Goal: Information Seeking & Learning: Learn about a topic

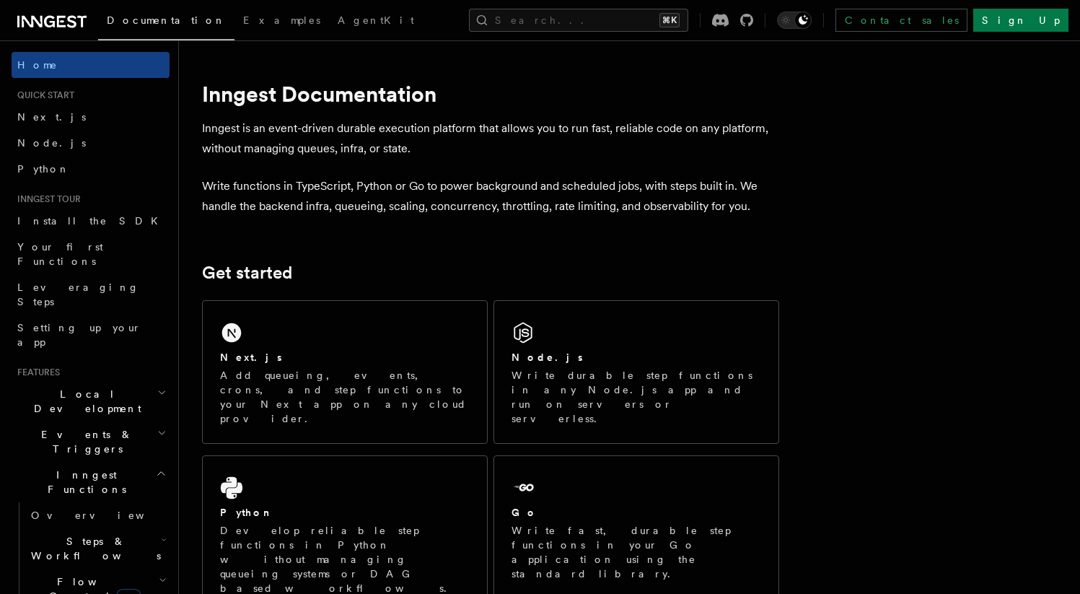
click at [113, 534] on span "Steps & Workflows" at bounding box center [93, 548] width 136 height 29
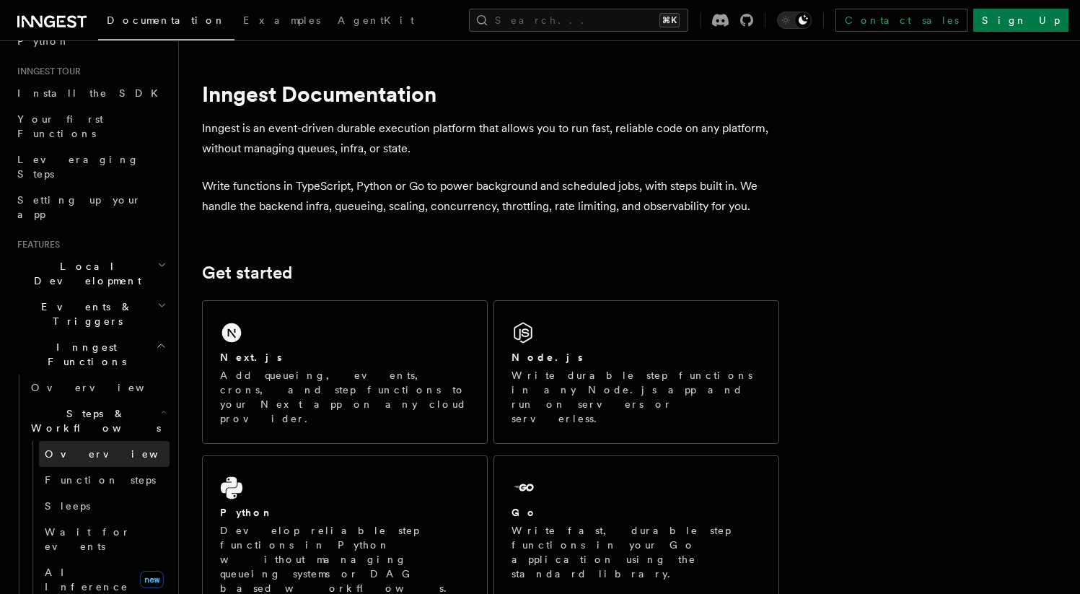
scroll to position [129, 0]
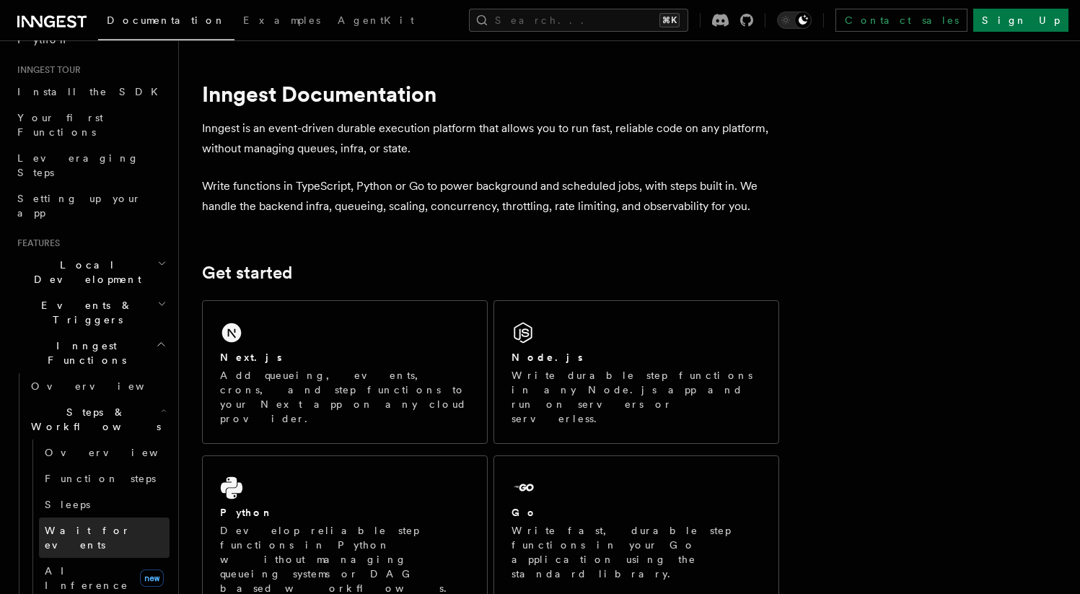
click at [104, 524] on span "Wait for events" at bounding box center [88, 537] width 86 height 26
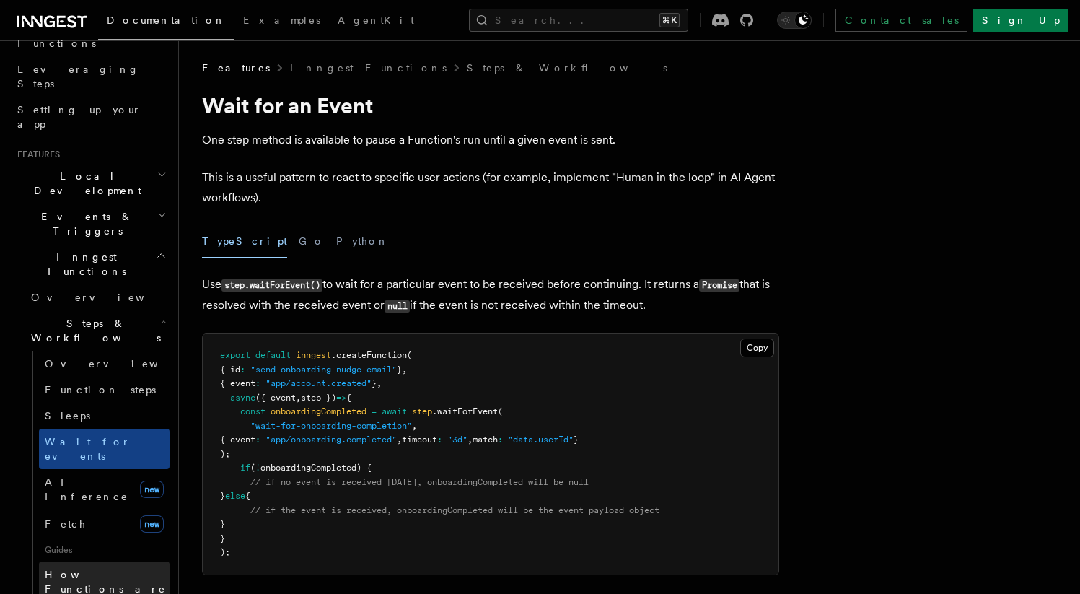
scroll to position [219, 0]
click at [161, 314] on icon "button" at bounding box center [164, 320] width 6 height 12
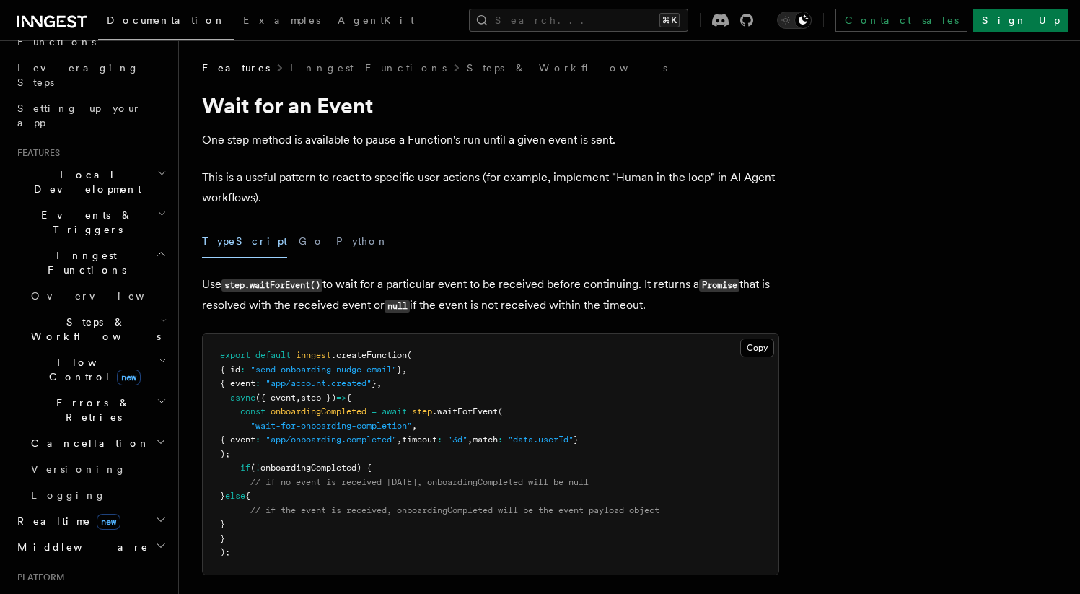
click at [140, 508] on h2 "Realtime new" at bounding box center [91, 521] width 158 height 26
click at [144, 508] on h2 "Realtime new" at bounding box center [91, 521] width 158 height 26
click at [157, 208] on icon "button" at bounding box center [161, 214] width 9 height 12
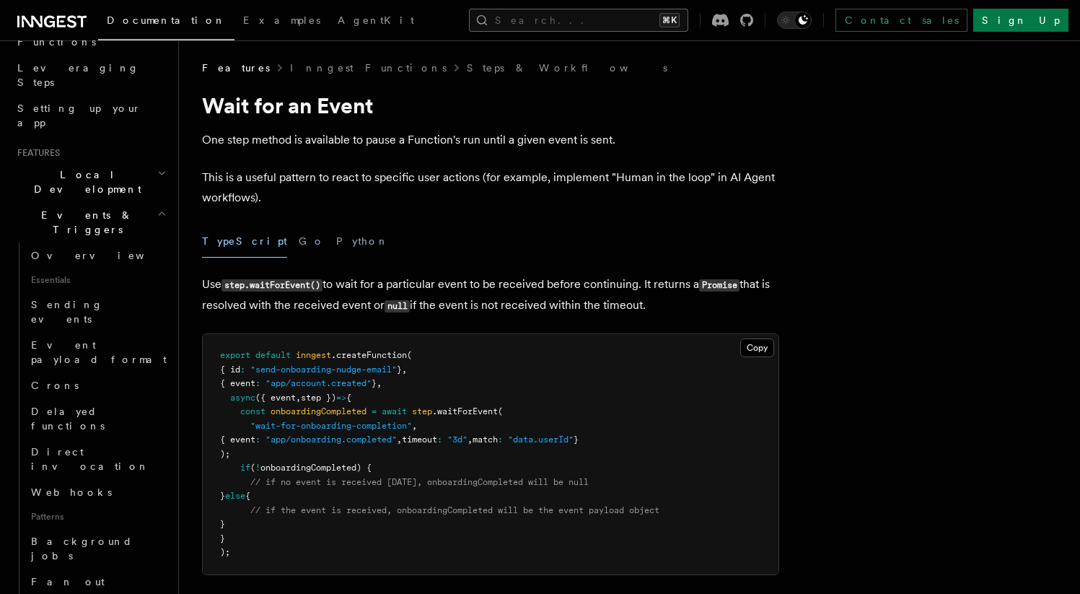
click at [555, 17] on button "Search... ⌘K" at bounding box center [578, 20] width 219 height 23
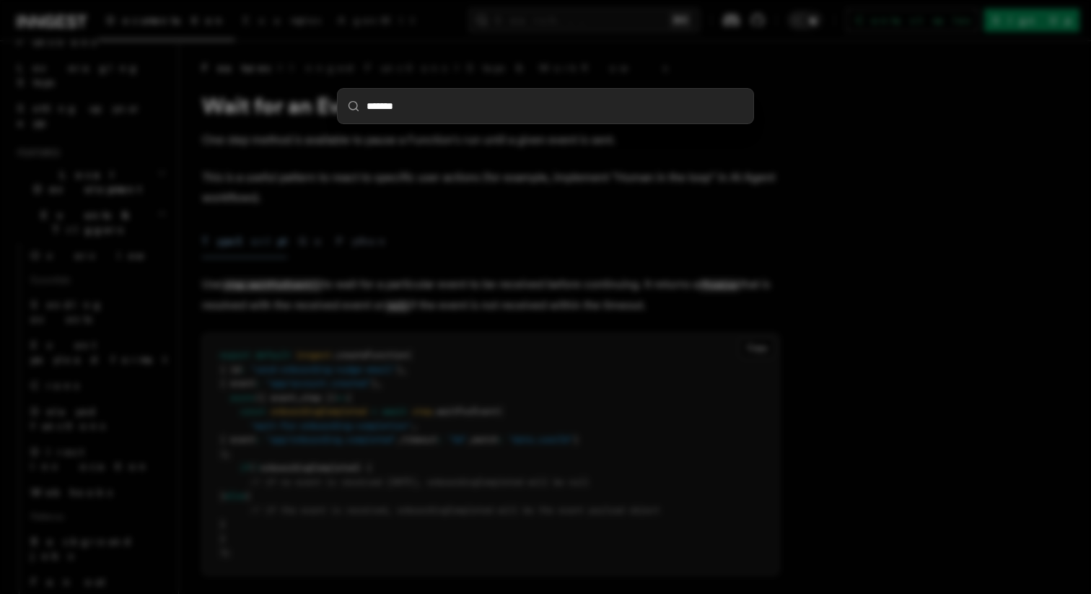
type input "********"
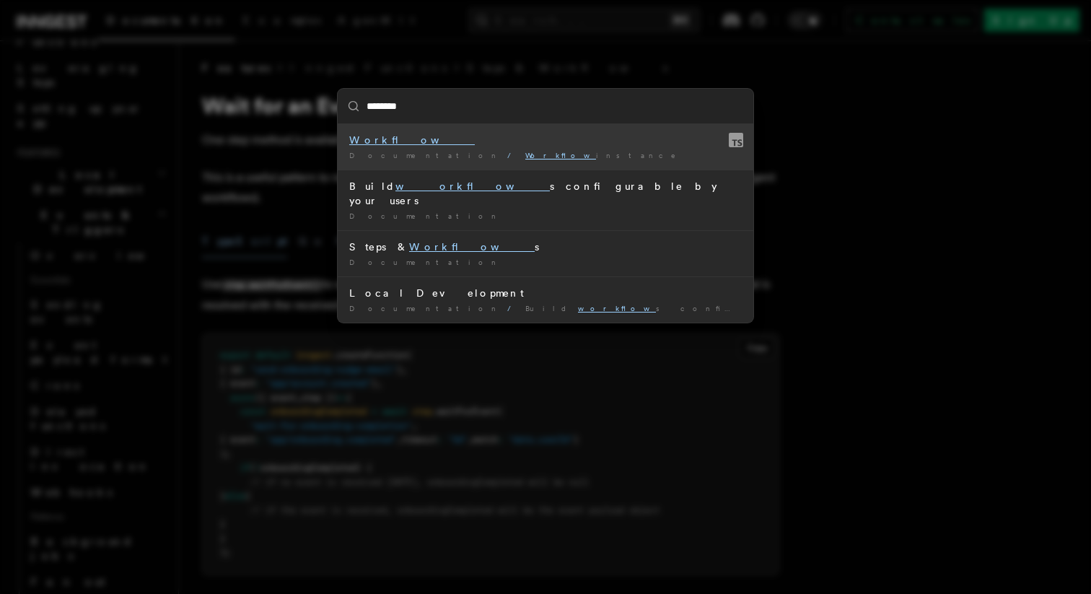
click at [495, 144] on div "Workflow" at bounding box center [545, 140] width 392 height 14
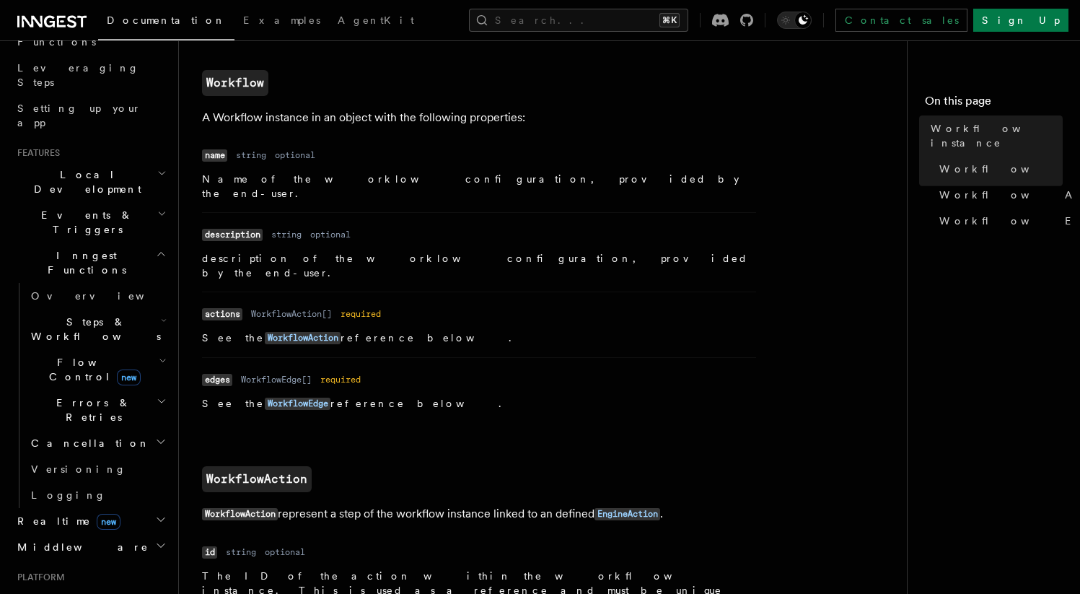
scroll to position [755, 0]
click at [620, 12] on button "Search... ⌘K" at bounding box center [578, 20] width 219 height 23
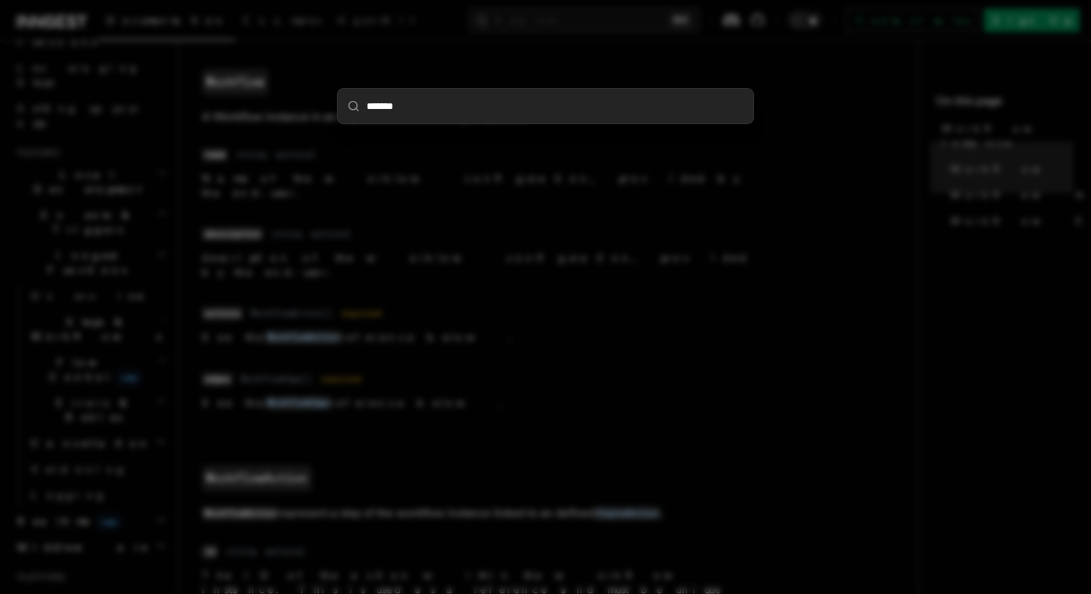
type input "********"
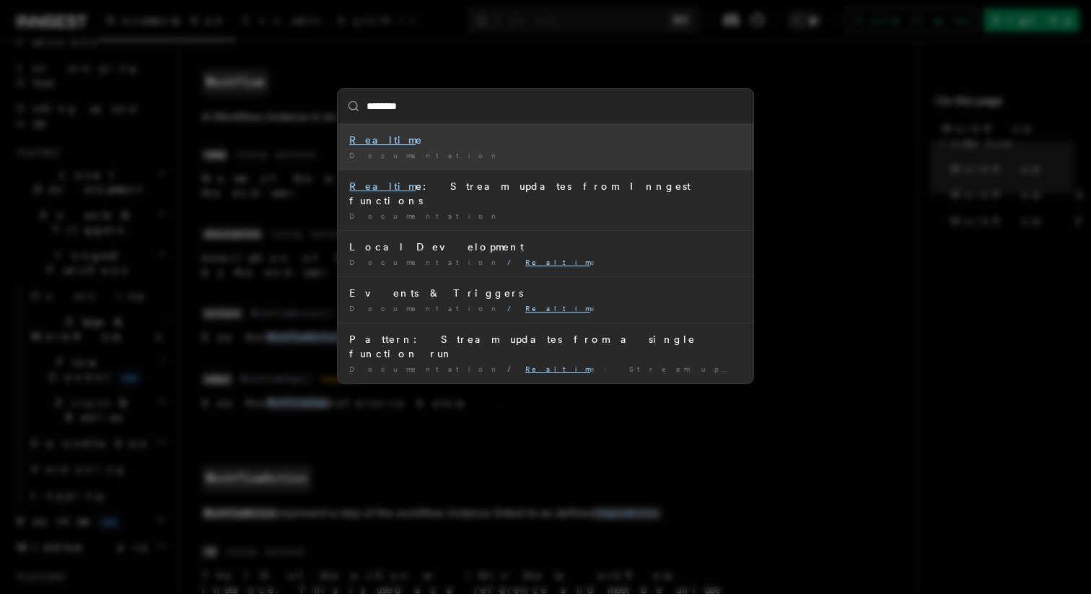
click at [423, 144] on div "Realtim e" at bounding box center [545, 140] width 392 height 14
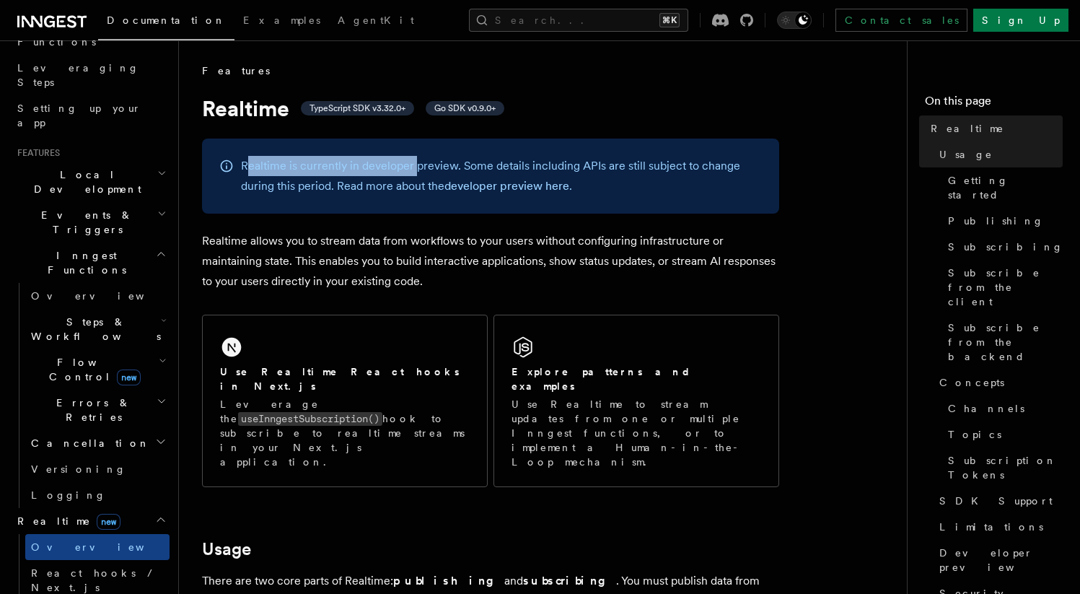
drag, startPoint x: 250, startPoint y: 165, endPoint x: 414, endPoint y: 165, distance: 163.7
click at [414, 165] on p "Realtime is currently in developer preview. Some details including APIs are sti…" at bounding box center [501, 176] width 521 height 40
click at [475, 179] on link "developer preview here" at bounding box center [506, 186] width 125 height 14
click at [381, 166] on p "Realtime is currently in developer preview. Some details including APIs are sti…" at bounding box center [501, 176] width 521 height 40
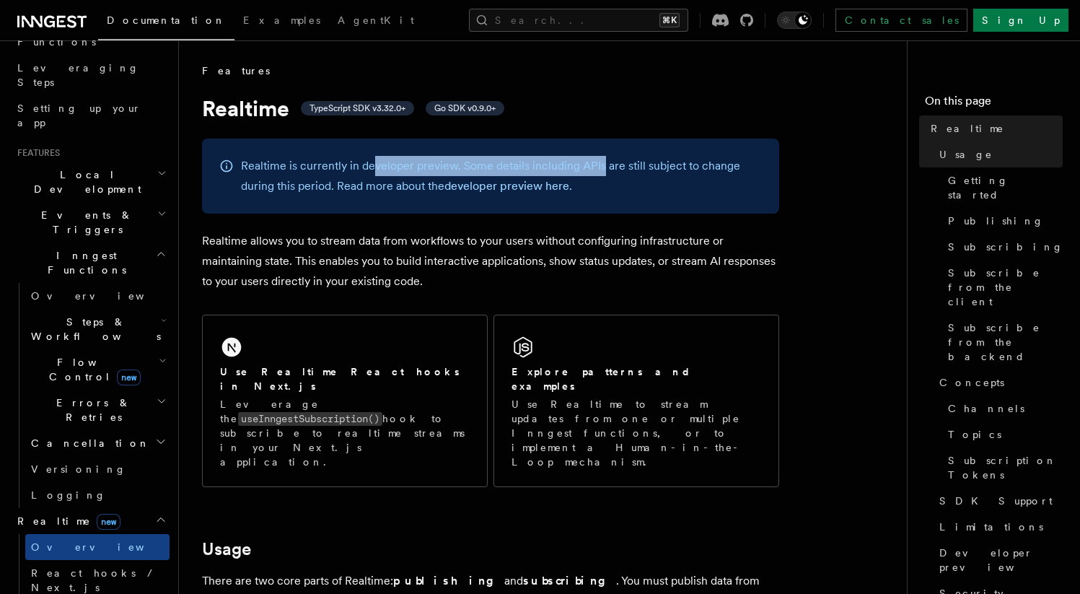
drag, startPoint x: 371, startPoint y: 166, endPoint x: 600, endPoint y: 166, distance: 228.7
click at [600, 166] on p "Realtime is currently in developer preview. Some details including APIs are sti…" at bounding box center [501, 176] width 521 height 40
click at [636, 166] on p "Realtime is currently in developer preview. Some details including APIs are sti…" at bounding box center [501, 176] width 521 height 40
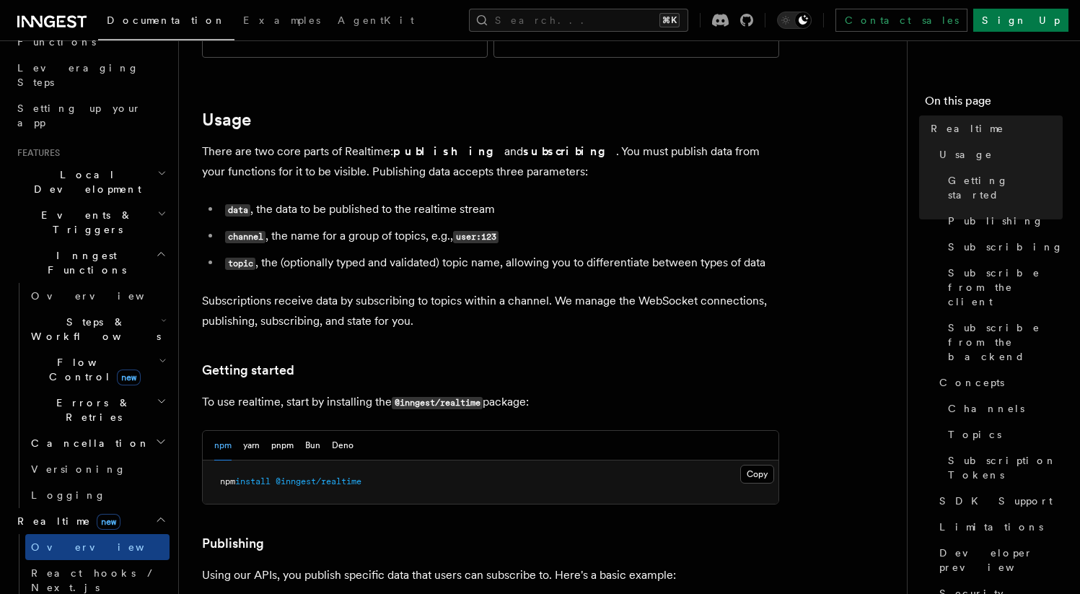
scroll to position [623, 0]
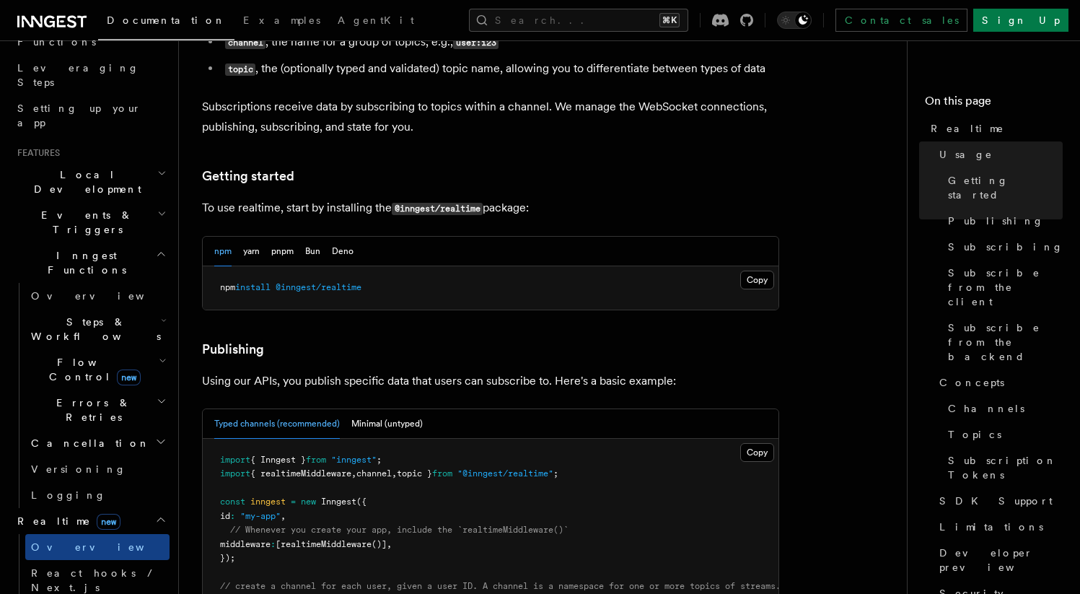
click at [302, 237] on div "npm yarn pnpm Bun [PERSON_NAME]" at bounding box center [283, 252] width 139 height 30
click at [311, 237] on button "Bun" at bounding box center [312, 252] width 15 height 30
click at [274, 237] on button "pnpm" at bounding box center [282, 252] width 22 height 30
click at [251, 237] on button "yarn" at bounding box center [251, 252] width 17 height 30
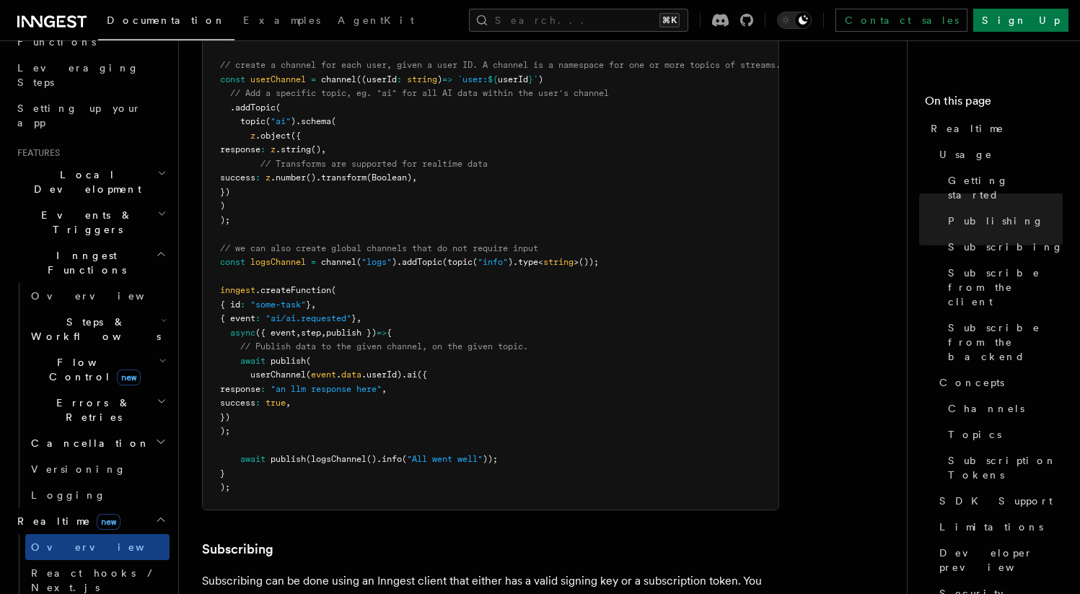
scroll to position [1145, 0]
drag, startPoint x: 245, startPoint y: 304, endPoint x: 415, endPoint y: 309, distance: 169.6
click at [410, 340] on span "// Publish data to the given channel, on the given topic." at bounding box center [384, 345] width 288 height 10
click at [423, 309] on pre "import { Inngest } from "inngest" ; import { realtimeMiddleware , channel , top…" at bounding box center [491, 212] width 576 height 591
drag, startPoint x: 522, startPoint y: 306, endPoint x: 236, endPoint y: 304, distance: 285.7
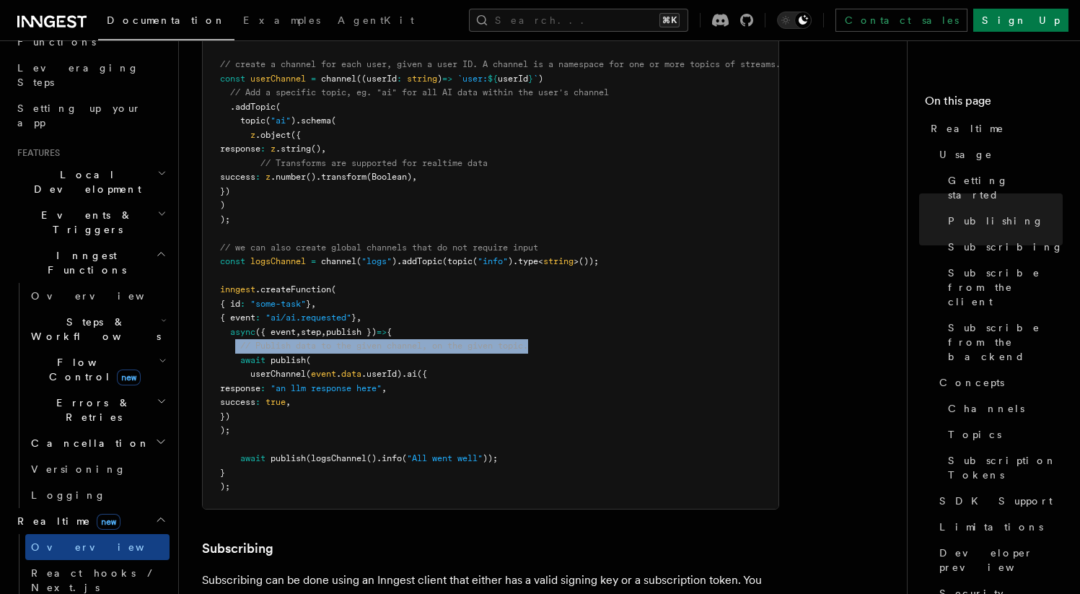
click at [236, 304] on pre "import { Inngest } from "inngest" ; import { realtimeMiddleware , channel , top…" at bounding box center [491, 212] width 576 height 591
click at [236, 340] on span at bounding box center [230, 345] width 20 height 10
drag, startPoint x: 543, startPoint y: 307, endPoint x: 228, endPoint y: 303, distance: 315.2
click at [230, 303] on pre "import { Inngest } from "inngest" ; import { realtimeMiddleware , channel , top…" at bounding box center [491, 212] width 576 height 591
click at [228, 340] on span at bounding box center [230, 345] width 20 height 10
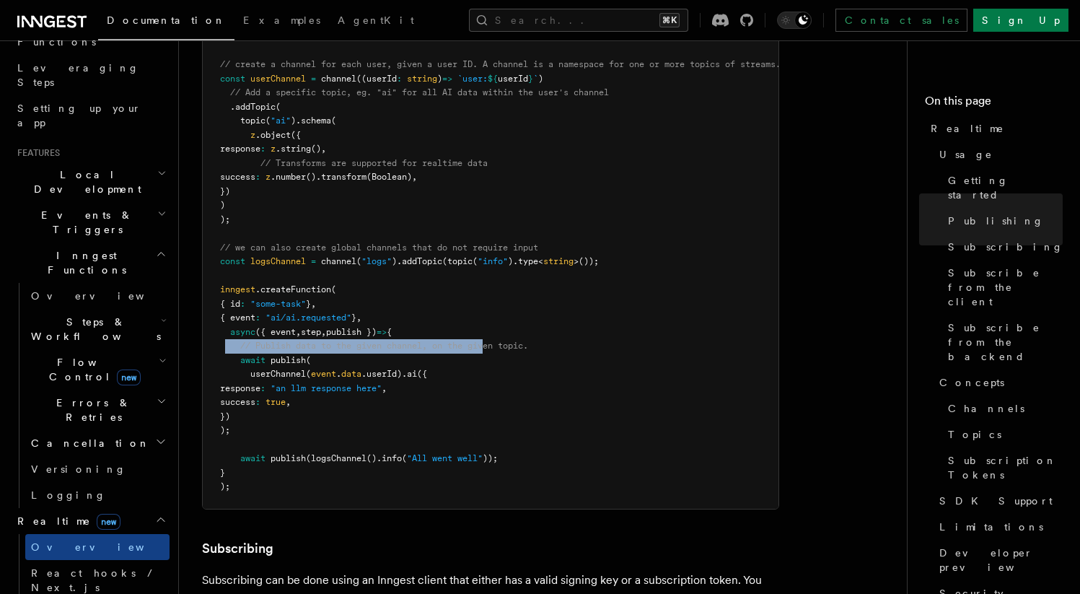
drag, startPoint x: 224, startPoint y: 304, endPoint x: 505, endPoint y: 307, distance: 280.6
click at [499, 340] on span "// Publish data to the given channel, on the given topic." at bounding box center [374, 345] width 308 height 10
click at [528, 340] on span "// Publish data to the given channel, on the given topic." at bounding box center [384, 345] width 288 height 10
drag, startPoint x: 501, startPoint y: 307, endPoint x: 217, endPoint y: 308, distance: 283.5
click at [217, 308] on pre "import { Inngest } from "inngest" ; import { realtimeMiddleware , channel , top…" at bounding box center [491, 212] width 576 height 591
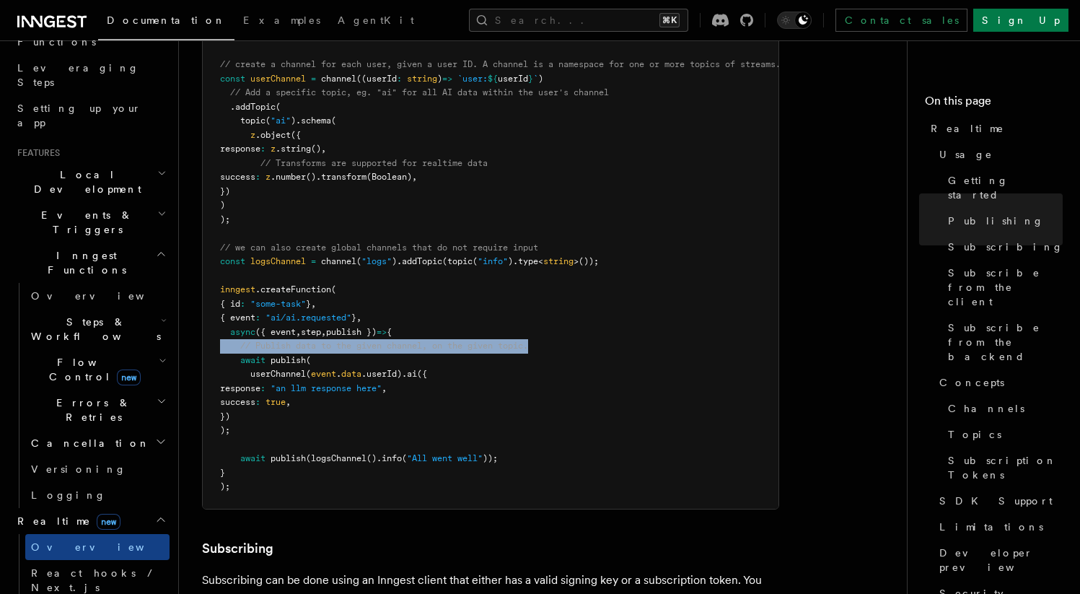
click at [217, 308] on pre "import { Inngest } from "inngest" ; import { realtimeMiddleware , channel , top…" at bounding box center [491, 212] width 576 height 591
click at [337, 453] on span "logsChannel" at bounding box center [339, 458] width 56 height 10
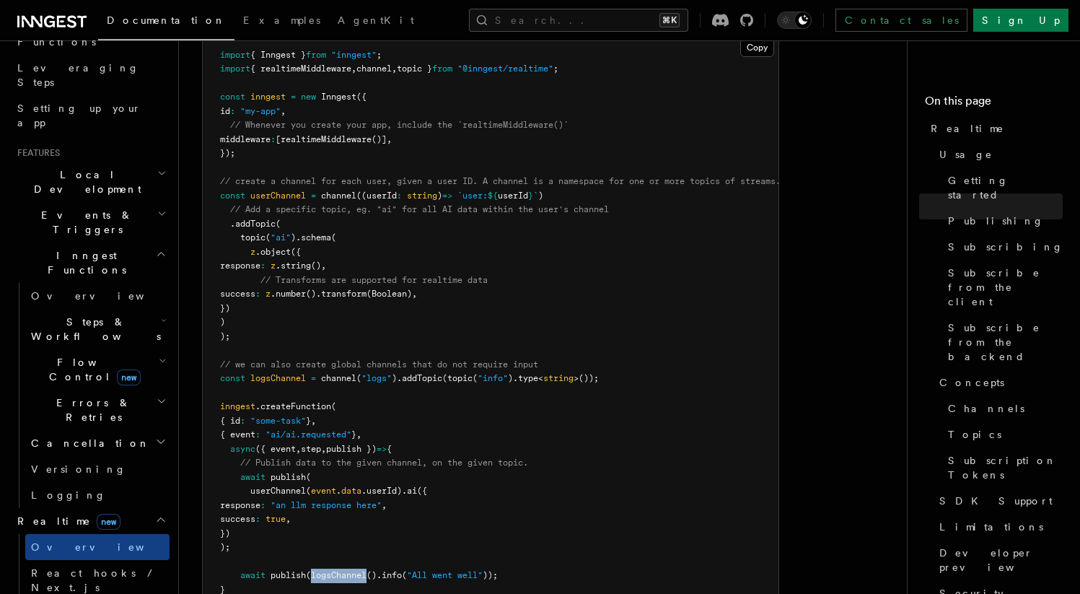
scroll to position [1021, 0]
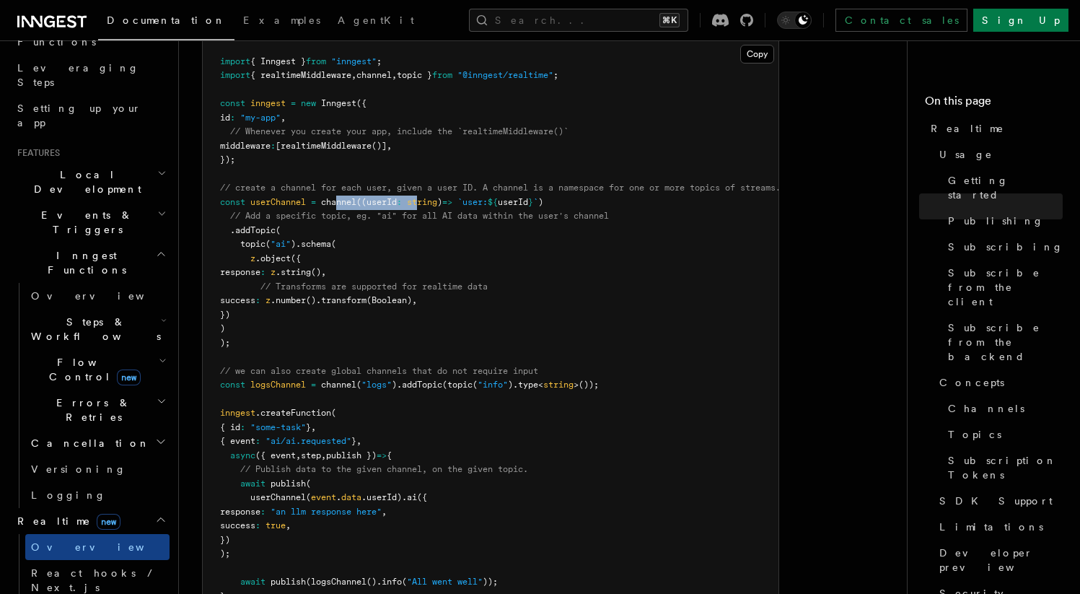
drag, startPoint x: 337, startPoint y: 162, endPoint x: 423, endPoint y: 164, distance: 85.9
click at [421, 197] on span "const userChannel = channel ((userId : string ) => `user: ${ userId } ` )" at bounding box center [381, 202] width 323 height 10
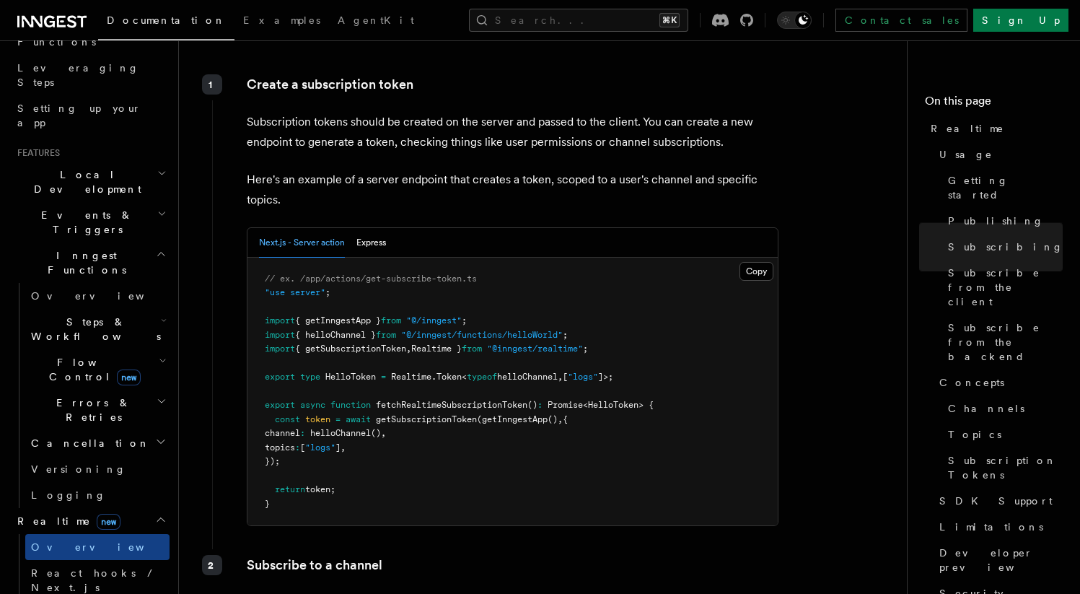
scroll to position [1791, 0]
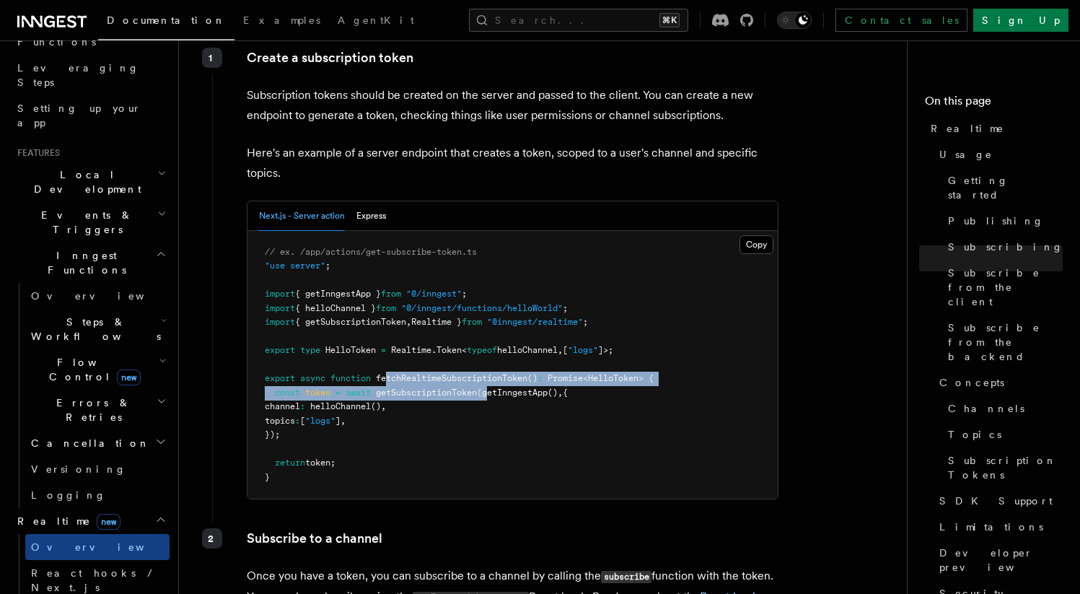
drag, startPoint x: 392, startPoint y: 352, endPoint x: 496, endPoint y: 361, distance: 104.2
click at [496, 361] on code "// ex. /app/actions/get-subscribe-token.ts "use server" ; import { getInngestAp…" at bounding box center [459, 364] width 389 height 235
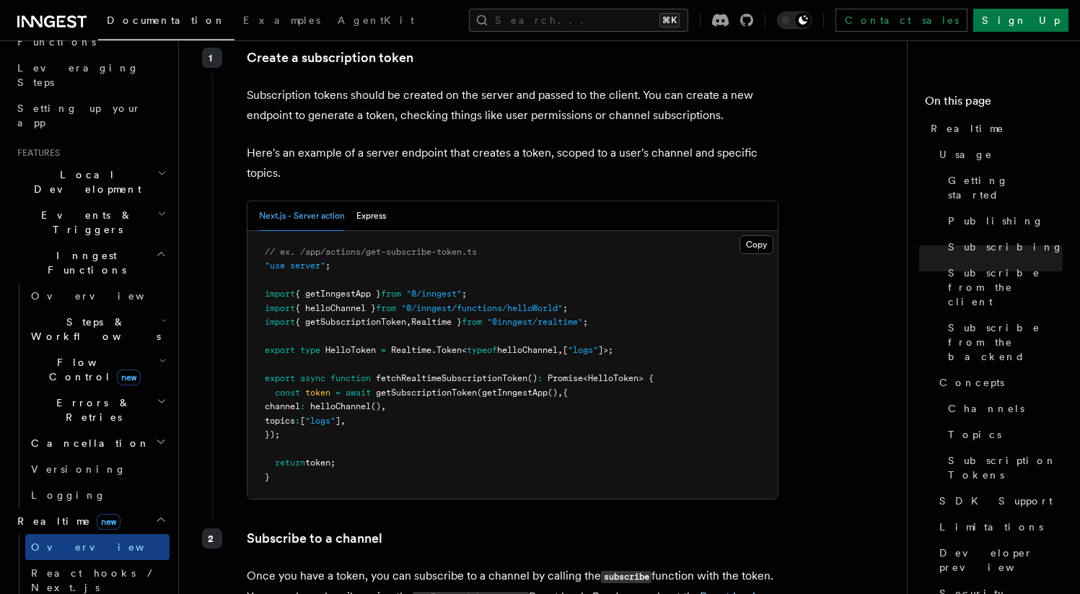
click at [426, 395] on pre "// ex. /app/actions/get-subscribe-token.ts "use server" ; import { getInngestAp…" at bounding box center [512, 365] width 530 height 268
drag, startPoint x: 340, startPoint y: 390, endPoint x: 264, endPoint y: 383, distance: 76.8
click at [264, 383] on pre "// ex. /app/actions/get-subscribe-token.ts "use server" ; import { getInngestAp…" at bounding box center [512, 365] width 530 height 268
click at [265, 382] on pre "// ex. /app/actions/get-subscribe-token.ts "use server" ; import { getInngestAp…" at bounding box center [512, 365] width 530 height 268
drag, startPoint x: 342, startPoint y: 383, endPoint x: 362, endPoint y: 384, distance: 20.2
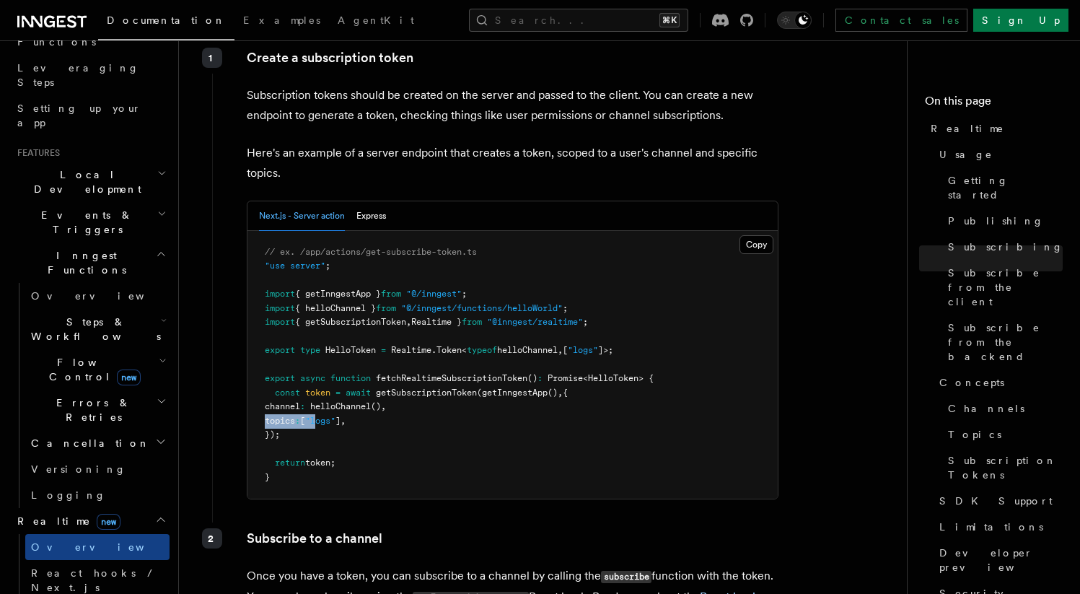
click at [362, 384] on pre "// ex. /app/actions/get-subscribe-token.ts "use server" ; import { getInngestAp…" at bounding box center [512, 365] width 530 height 268
click at [335, 415] on span ""logs"" at bounding box center [320, 420] width 30 height 10
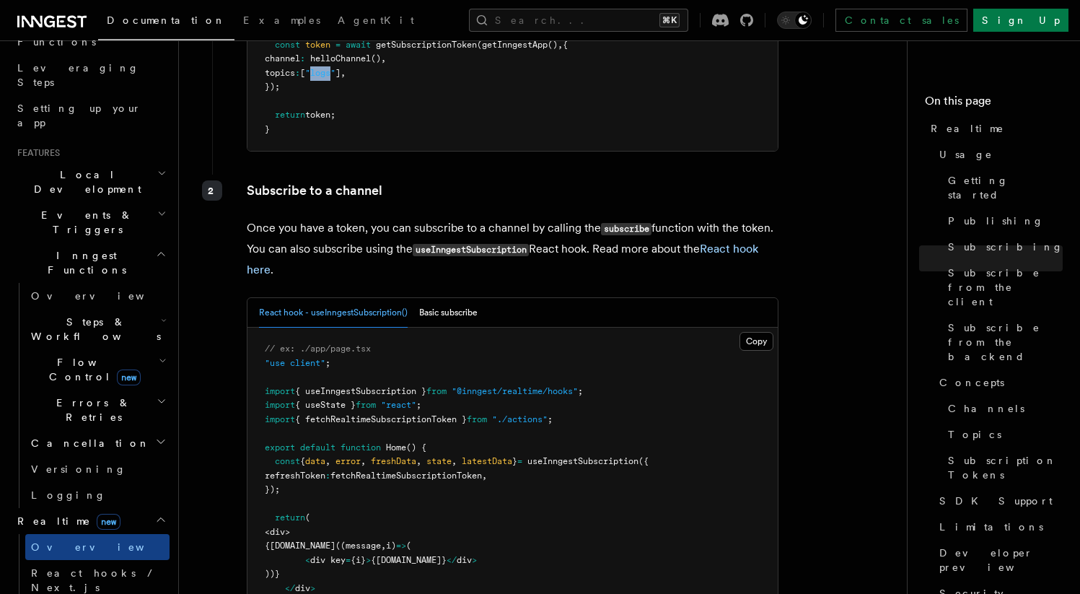
scroll to position [2192, 0]
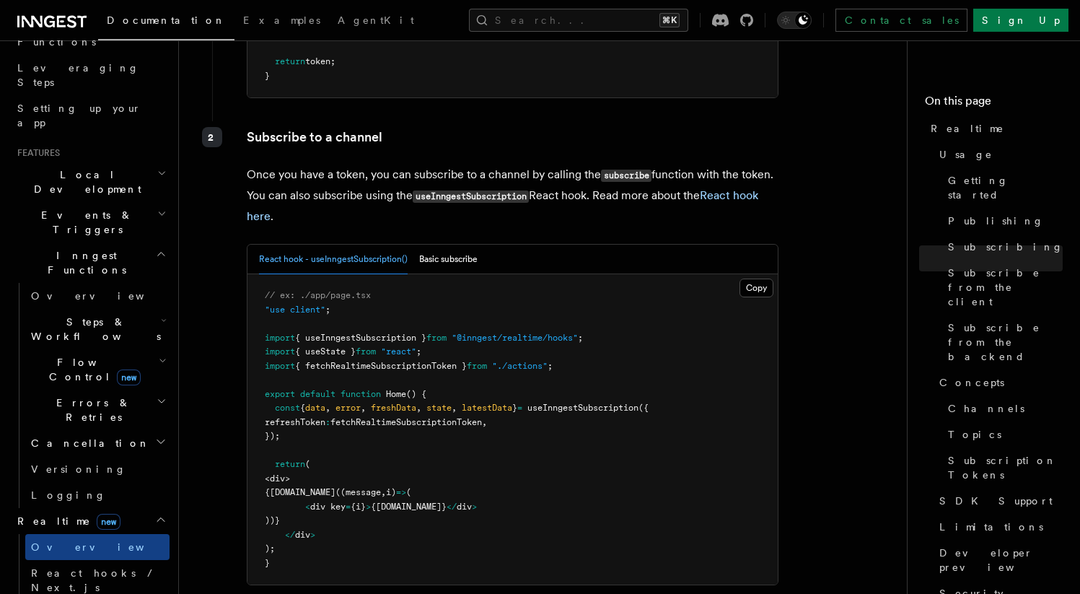
drag, startPoint x: 283, startPoint y: 448, endPoint x: 444, endPoint y: 465, distance: 161.1
click at [415, 463] on code "// ex: ./app/page.tsx "use client" ; import { useInngestSubscription } from "@i…" at bounding box center [457, 429] width 384 height 278
click at [480, 468] on pre "// ex: ./app/page.tsx "use client" ; import { useInngestSubscription } from "@i…" at bounding box center [512, 429] width 530 height 310
drag, startPoint x: 472, startPoint y: 487, endPoint x: 495, endPoint y: 454, distance: 39.4
click at [485, 454] on pre "// ex: ./app/page.tsx "use client" ; import { useInngestSubscription } from "@i…" at bounding box center [512, 429] width 530 height 310
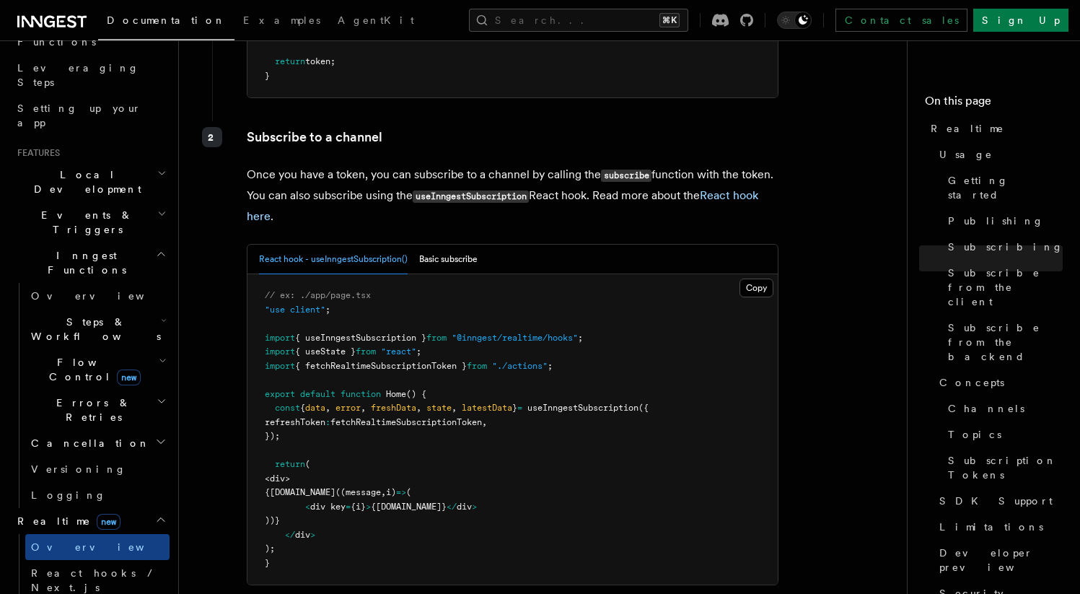
click at [511, 454] on pre "// ex: ./app/page.tsx "use client" ; import { useInngestSubscription } from "@i…" at bounding box center [512, 429] width 530 height 310
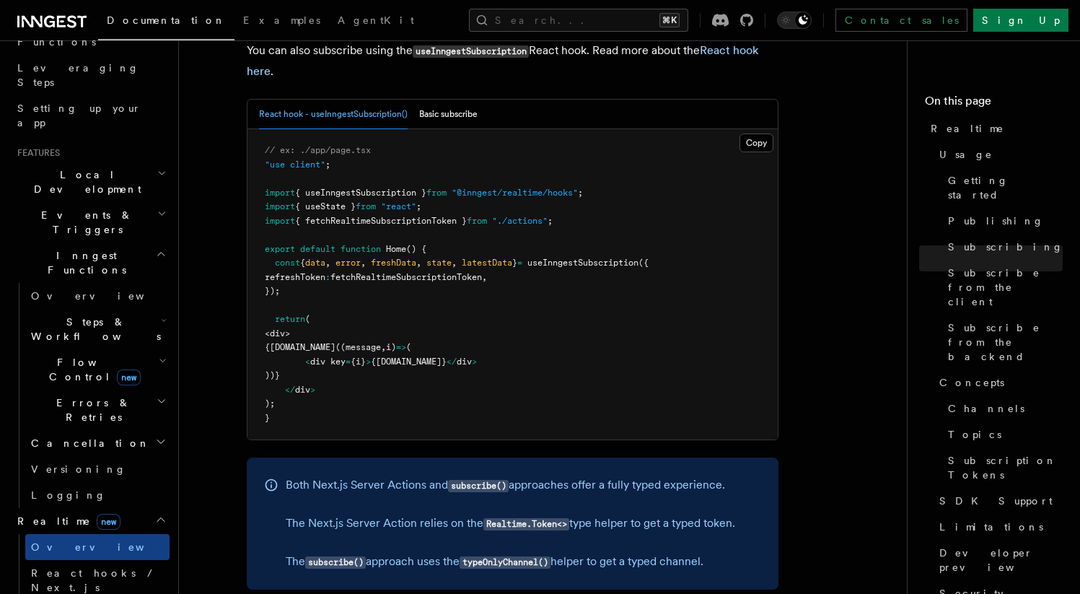
scroll to position [2461, 0]
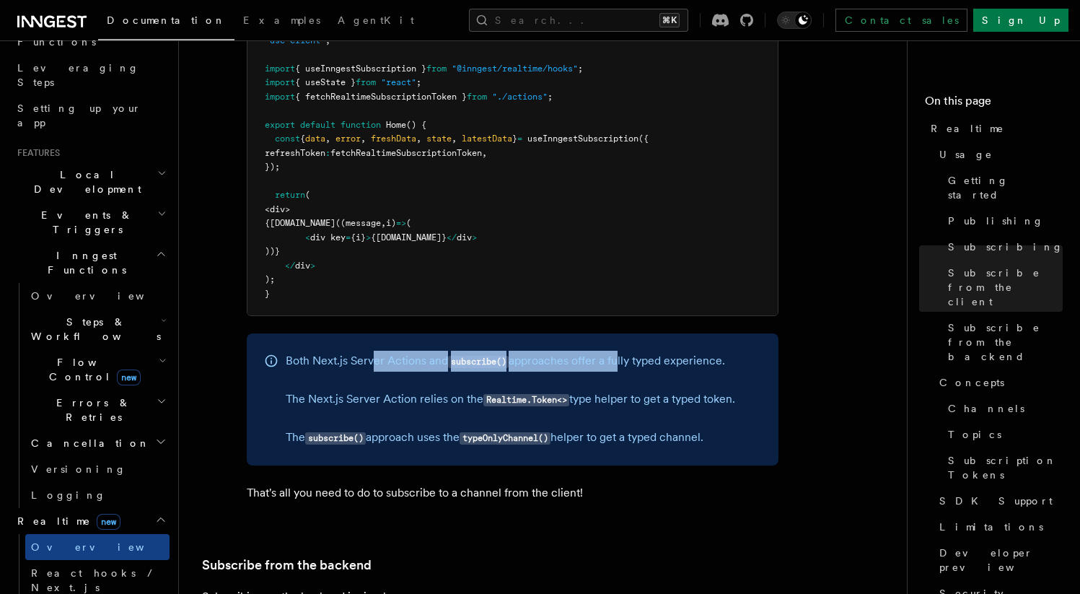
drag, startPoint x: 375, startPoint y: 331, endPoint x: 682, endPoint y: 335, distance: 307.3
click at [623, 351] on p "Both Next.js Server Actions and subscribe() approaches offer a fully typed expe…" at bounding box center [510, 361] width 449 height 21
click at [713, 351] on p "Both Next.js Server Actions and subscribe() approaches offer a fully typed expe…" at bounding box center [510, 361] width 449 height 21
drag, startPoint x: 698, startPoint y: 333, endPoint x: 624, endPoint y: 331, distance: 73.6
click at [633, 333] on div "Both Next.js Server Actions and subscribe() approaches offer a fully typed expe…" at bounding box center [513, 399] width 532 height 132
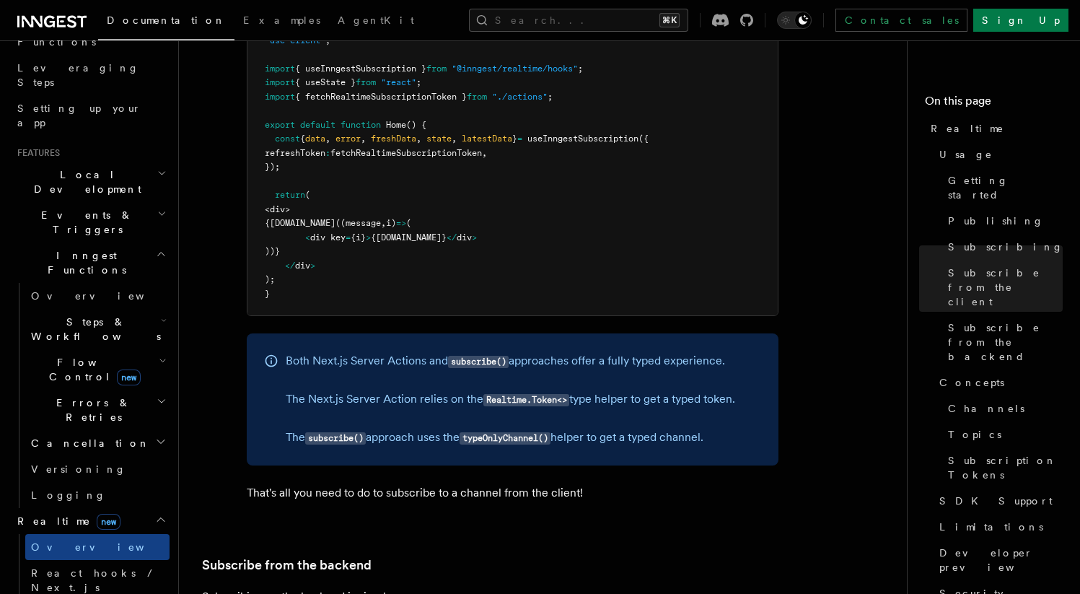
click at [619, 351] on p "Both Next.js Server Actions and subscribe() approaches offer a fully typed expe…" at bounding box center [510, 361] width 449 height 21
drag, startPoint x: 400, startPoint y: 375, endPoint x: 518, endPoint y: 377, distance: 117.6
click at [518, 389] on p "The Next.js Server Action relies on the Realtime.Token<> type helper to get a t…" at bounding box center [510, 399] width 449 height 21
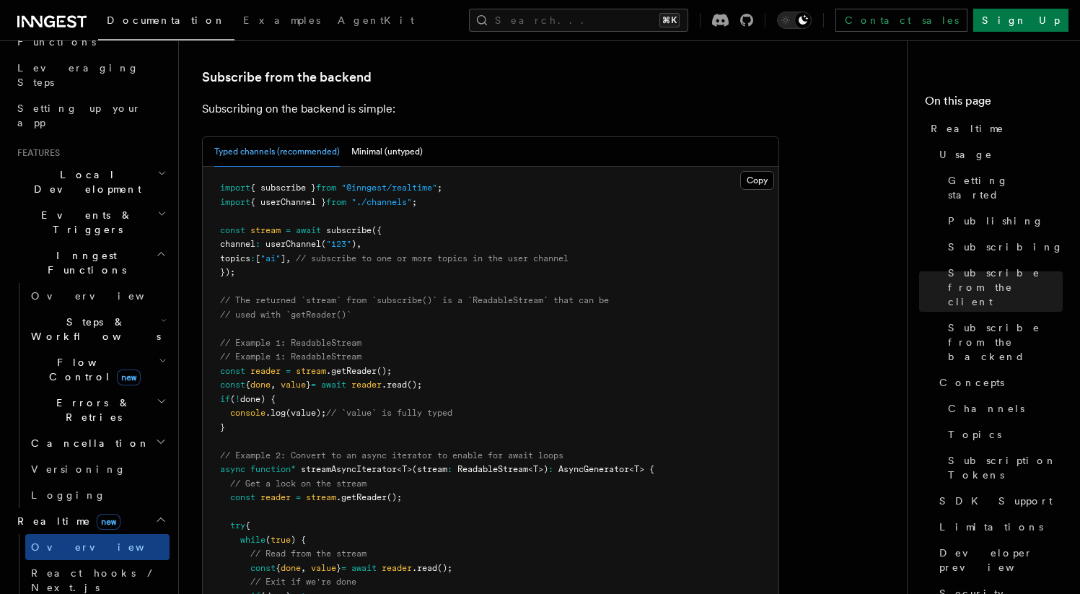
scroll to position [2876, 0]
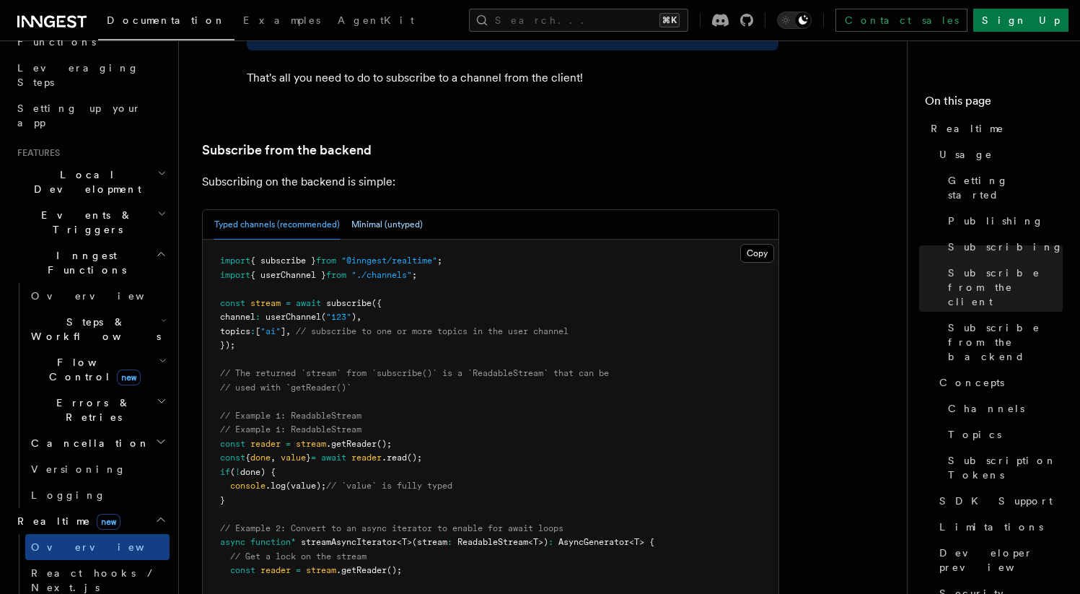
click at [384, 210] on button "Minimal (untyped)" at bounding box center [386, 225] width 71 height 30
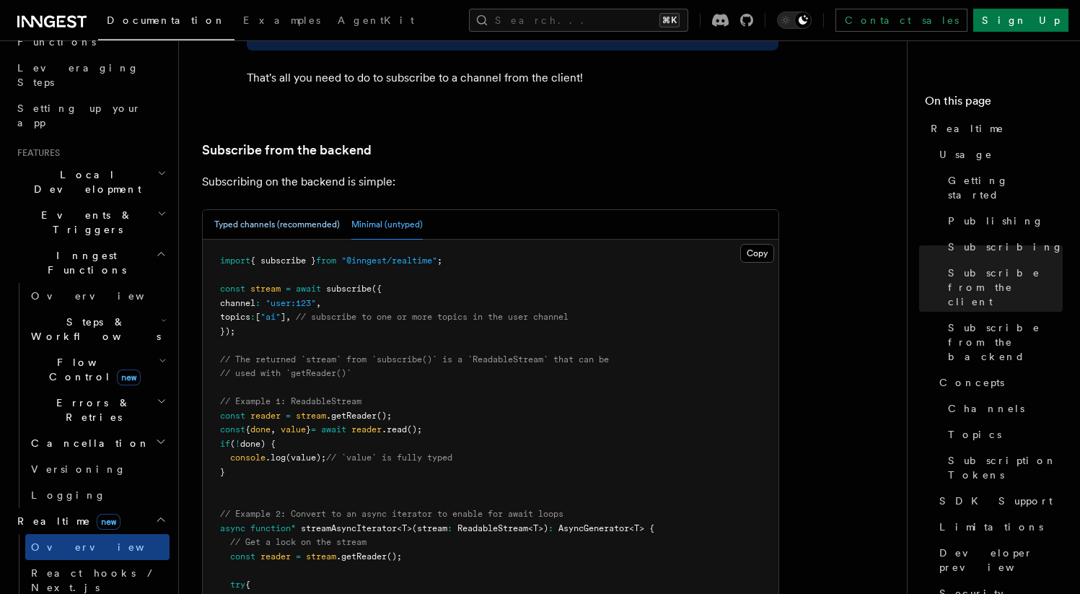
click at [283, 210] on button "Typed channels (recommended)" at bounding box center [277, 225] width 126 height 30
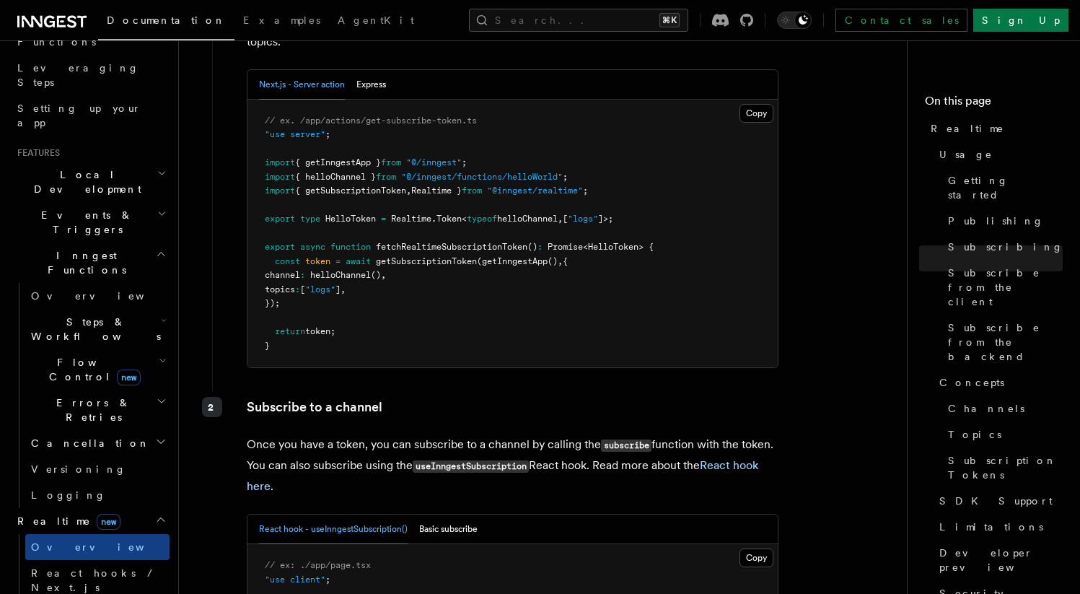
scroll to position [1921, 0]
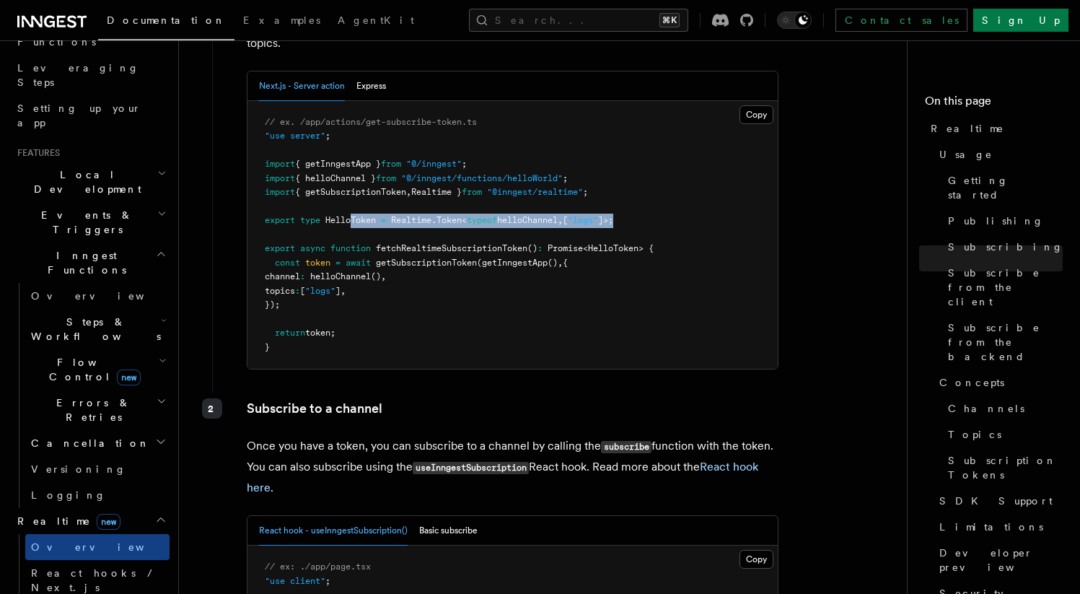
drag, startPoint x: 351, startPoint y: 182, endPoint x: 688, endPoint y: 183, distance: 336.9
click at [688, 183] on pre "// ex. /app/actions/get-subscribe-token.ts "use server" ; import { getInngestAp…" at bounding box center [512, 235] width 530 height 268
click at [620, 203] on pre "// ex. /app/actions/get-subscribe-token.ts "use server" ; import { getInngestAp…" at bounding box center [512, 235] width 530 height 268
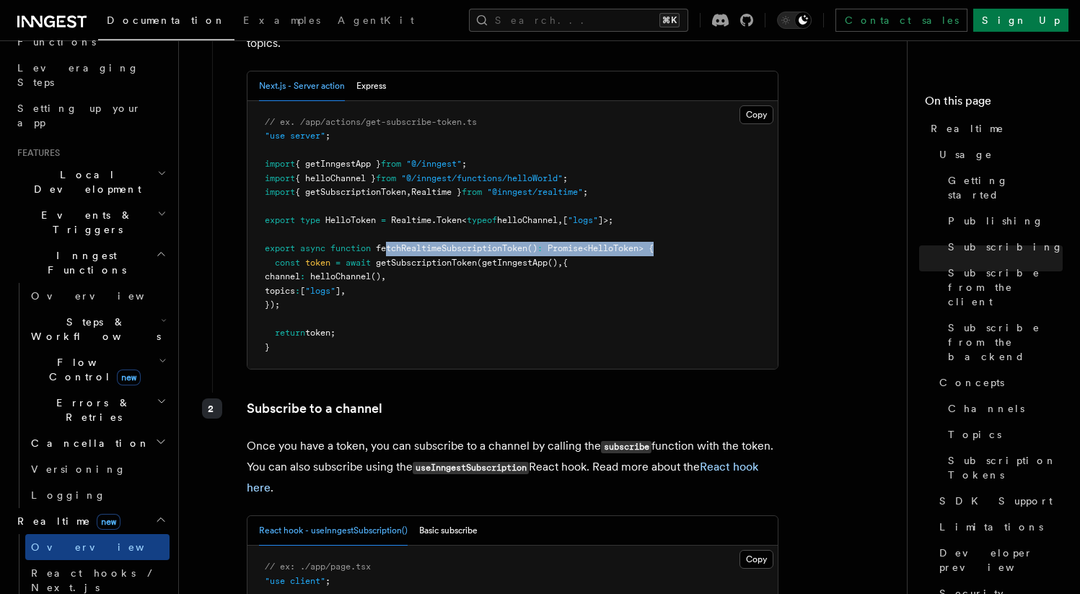
drag, startPoint x: 387, startPoint y: 217, endPoint x: 679, endPoint y: 219, distance: 292.1
click at [679, 219] on pre "// ex. /app/actions/get-subscribe-token.ts "use server" ; import { getInngestAp…" at bounding box center [512, 235] width 530 height 268
click at [454, 242] on pre "// ex. /app/actions/get-subscribe-token.ts "use server" ; import { getInngestAp…" at bounding box center [512, 235] width 530 height 268
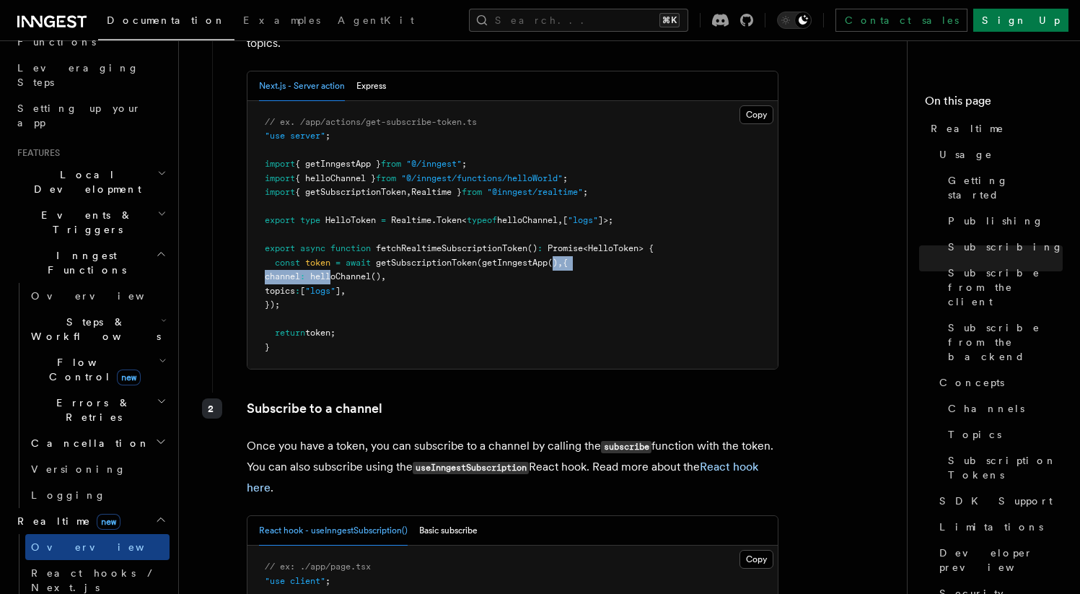
drag, startPoint x: 374, startPoint y: 236, endPoint x: 560, endPoint y: 236, distance: 186.8
click at [560, 236] on pre "// ex. /app/actions/get-subscribe-token.ts "use server" ; import { getInngestAp…" at bounding box center [512, 235] width 530 height 268
click at [545, 273] on pre "// ex. /app/actions/get-subscribe-token.ts "use server" ; import { getInngestAp…" at bounding box center [512, 235] width 530 height 268
drag, startPoint x: 404, startPoint y: 291, endPoint x: 411, endPoint y: 245, distance: 46.7
click at [406, 247] on pre "// ex. /app/actions/get-subscribe-token.ts "use server" ; import { getInngestAp…" at bounding box center [512, 235] width 530 height 268
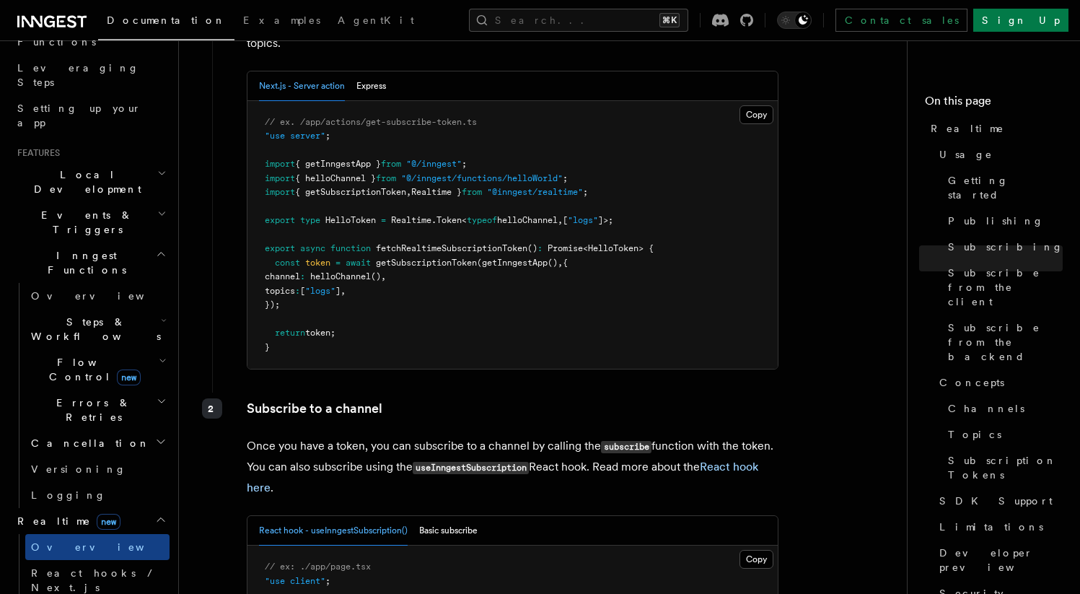
click at [300, 271] on span "channel" at bounding box center [282, 276] width 35 height 10
click at [404, 297] on pre "// ex. /app/actions/get-subscribe-token.ts "use server" ; import { getInngestAp…" at bounding box center [512, 235] width 530 height 268
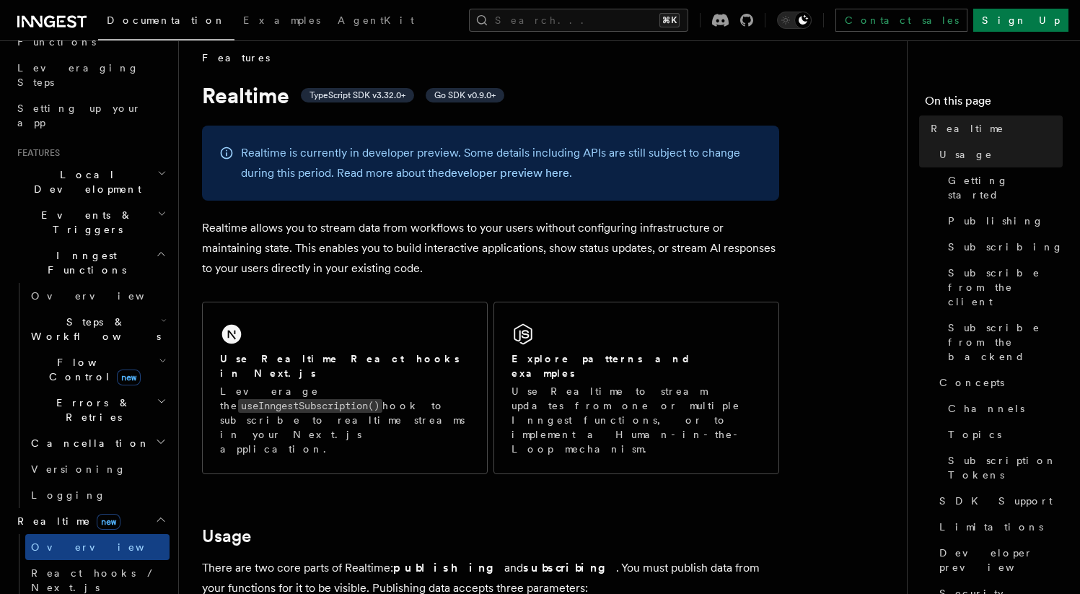
scroll to position [0, 0]
